Goal: Task Accomplishment & Management: Use online tool/utility

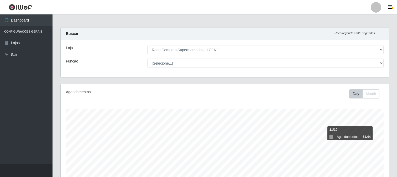
select select "158"
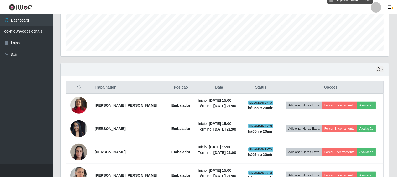
scroll to position [172, 0]
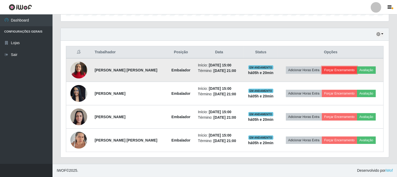
click at [345, 69] on button "Forçar Encerramento" at bounding box center [339, 69] width 35 height 7
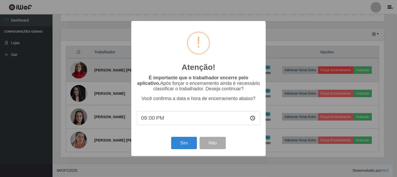
scroll to position [109, 325]
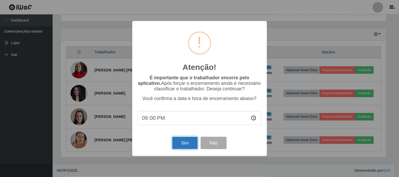
click at [183, 144] on button "Sim" at bounding box center [184, 143] width 25 height 12
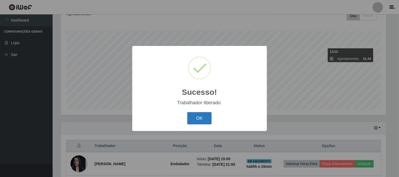
click at [197, 122] on button "OK" at bounding box center [199, 118] width 24 height 12
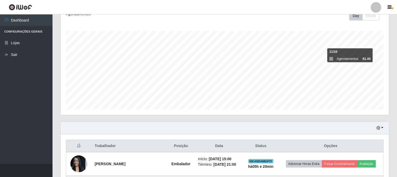
scroll to position [148, 0]
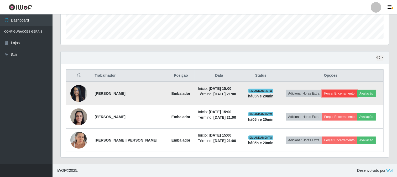
click at [332, 93] on button "Forçar Encerramento" at bounding box center [339, 93] width 35 height 7
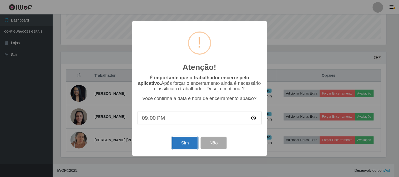
click at [183, 141] on button "Sim" at bounding box center [184, 143] width 25 height 12
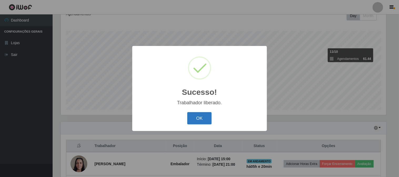
click at [195, 120] on button "OK" at bounding box center [199, 118] width 24 height 12
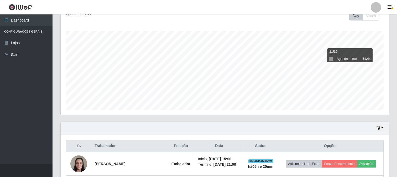
scroll to position [125, 0]
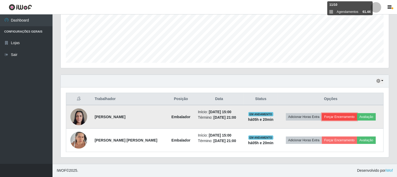
click at [351, 116] on button "Forçar Encerramento" at bounding box center [339, 116] width 35 height 7
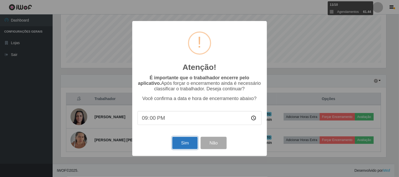
click at [189, 141] on button "Sim" at bounding box center [184, 143] width 25 height 12
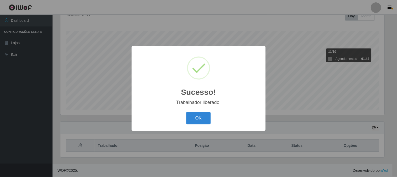
scroll to position [0, 0]
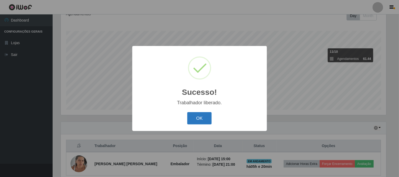
click at [204, 121] on button "OK" at bounding box center [199, 118] width 24 height 12
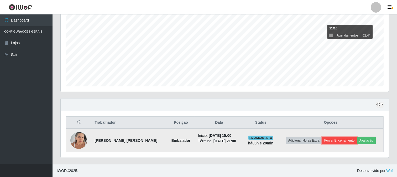
click at [340, 143] on button "Forçar Encerramento" at bounding box center [339, 140] width 35 height 7
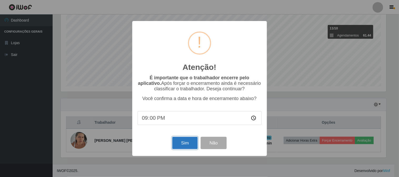
click at [196, 143] on button "Sim" at bounding box center [184, 143] width 25 height 12
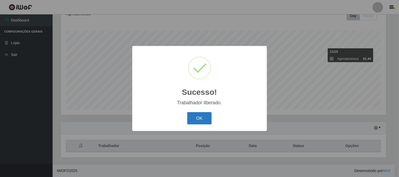
click at [201, 114] on button "OK" at bounding box center [199, 118] width 24 height 12
